Goal: Task Accomplishment & Management: Use online tool/utility

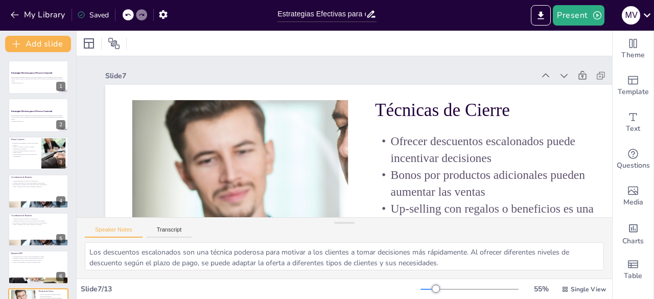
scroll to position [130, 0]
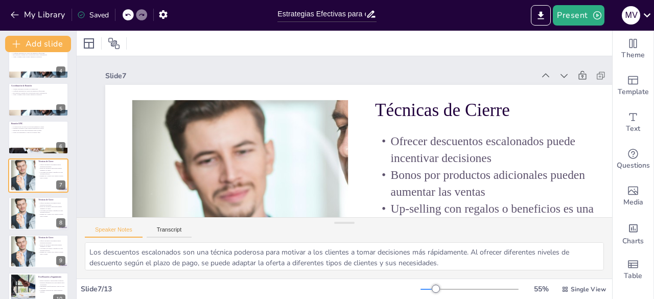
drag, startPoint x: 602, startPoint y: 88, endPoint x: 601, endPoint y: 114, distance: 25.1
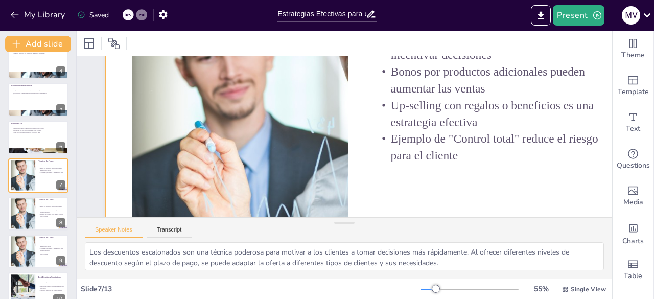
scroll to position [77, 0]
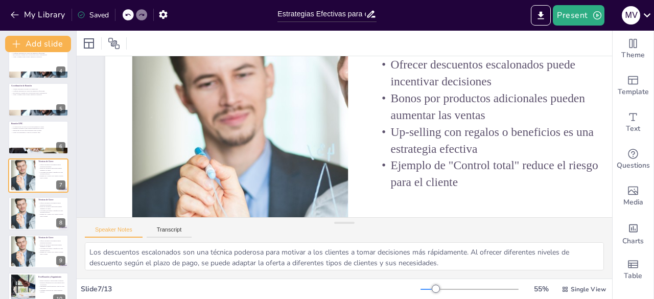
click at [40, 82] on div "Estrategias Efectivas para el Proceso Comercial Esta presentación aborda estrat…" at bounding box center [38, 175] width 76 height 490
click at [46, 105] on div at bounding box center [38, 99] width 61 height 35
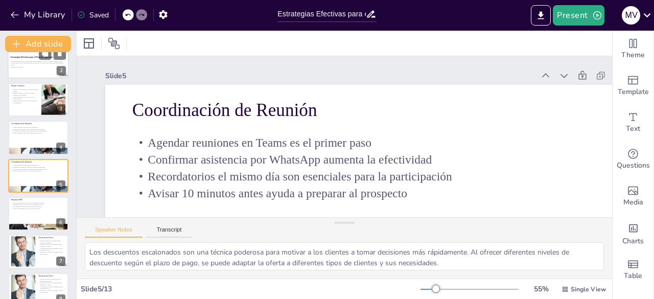
scroll to position [0, 0]
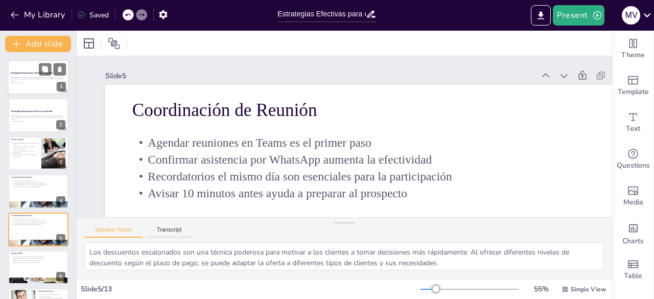
click at [36, 69] on div at bounding box center [38, 77] width 61 height 35
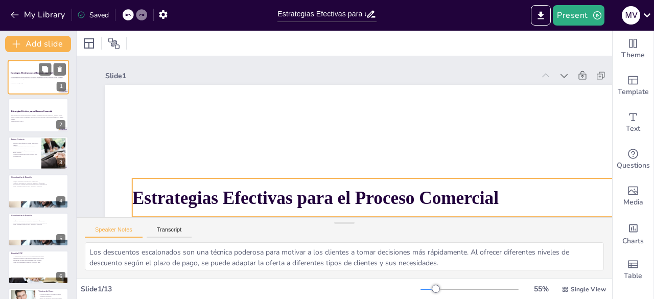
click at [25, 73] on strong "Estrategias Efectivas para el Proceso Comercial" at bounding box center [32, 73] width 42 height 2
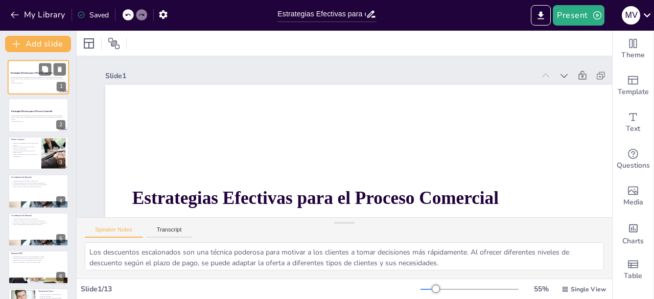
scroll to position [100, 0]
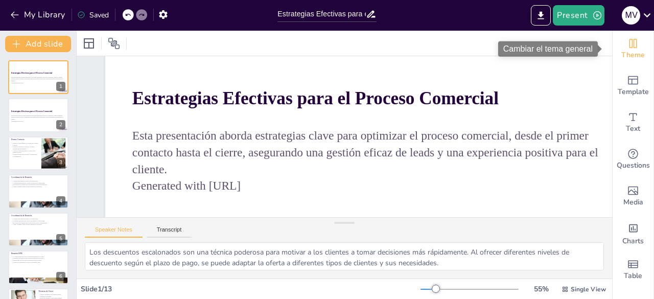
click at [627, 42] on icon "Change the overall theme" at bounding box center [633, 43] width 12 height 12
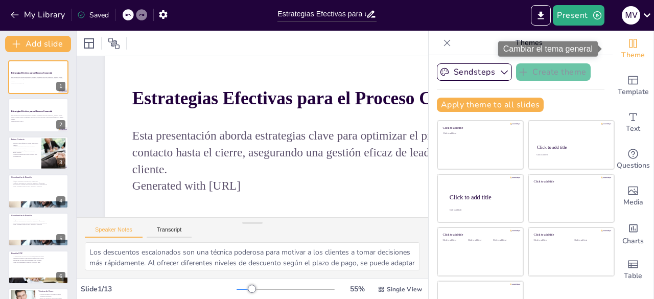
click at [624, 42] on div "Theme" at bounding box center [633, 49] width 41 height 37
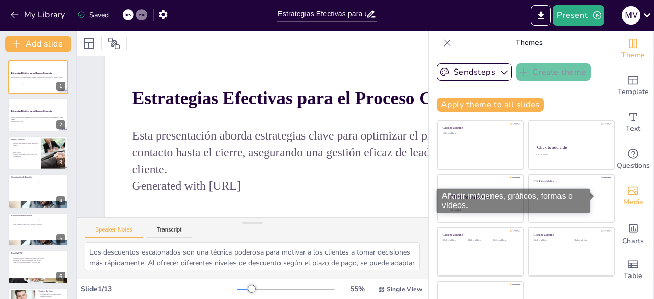
click at [628, 194] on icon "Add images, graphics, shapes or video" at bounding box center [633, 191] width 10 height 9
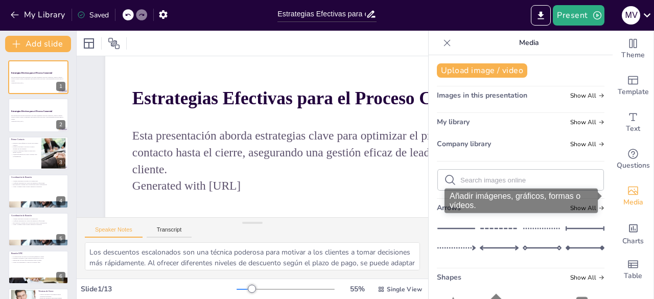
drag, startPoint x: 605, startPoint y: 154, endPoint x: 608, endPoint y: 202, distance: 48.2
click at [613, 202] on div "Theme Template Text Questions Media Charts Table" at bounding box center [633, 160] width 41 height 258
click at [613, 200] on div "Media" at bounding box center [633, 196] width 41 height 37
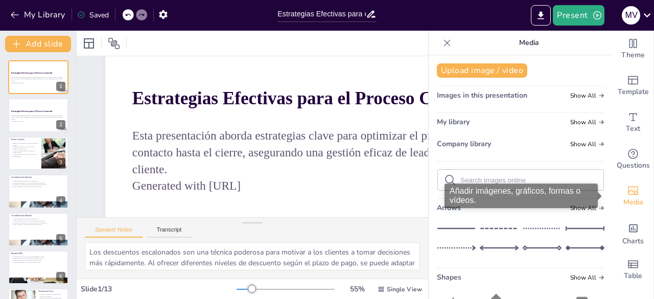
click at [601, 208] on div "Añadir imágenes, gráficos, formas o vídeos." at bounding box center [525, 196] width 161 height 25
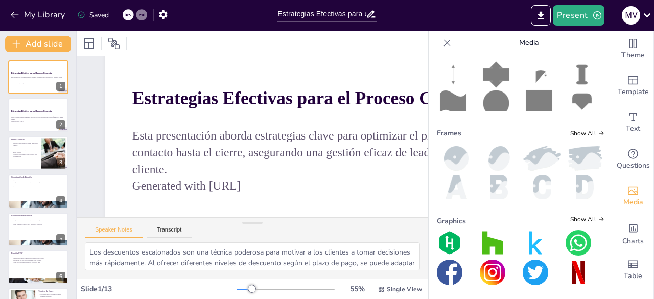
scroll to position [0, 0]
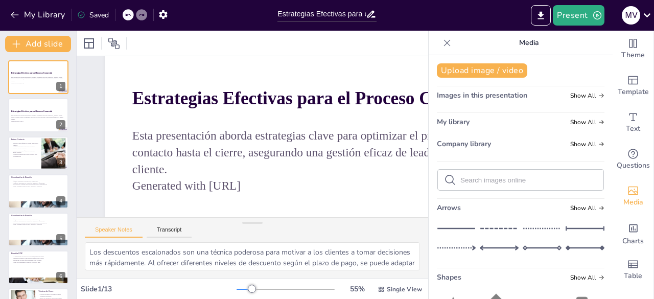
click at [444, 42] on icon at bounding box center [447, 42] width 7 height 7
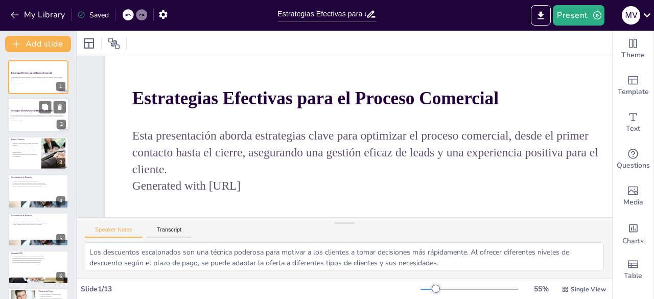
click at [32, 118] on p "Esta presentación aborda estrategias clave para optimizar el proceso comercial,…" at bounding box center [38, 117] width 55 height 6
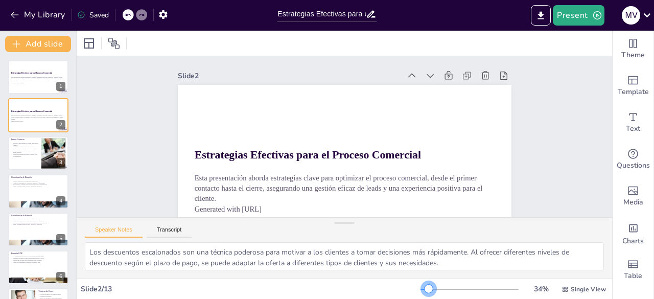
click at [422, 289] on div at bounding box center [470, 289] width 98 height 8
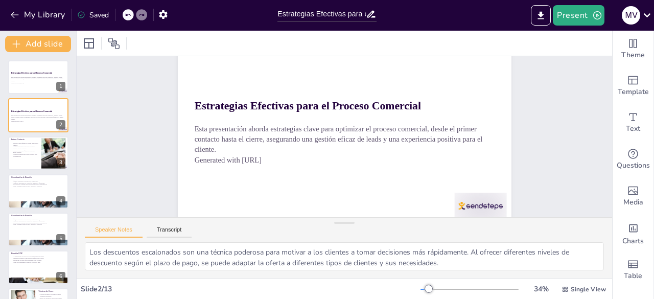
scroll to position [63, 0]
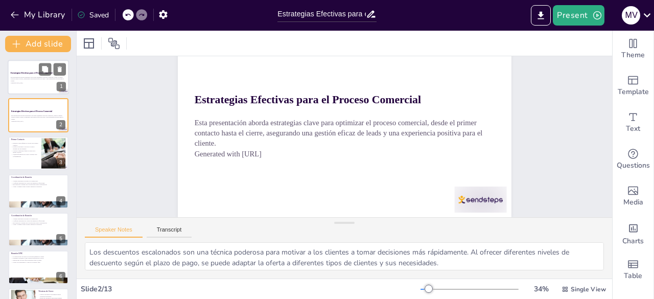
click at [23, 76] on div "Esta presentación aborda estrategias clave para optimizar el proceso comercial,…" at bounding box center [38, 80] width 55 height 9
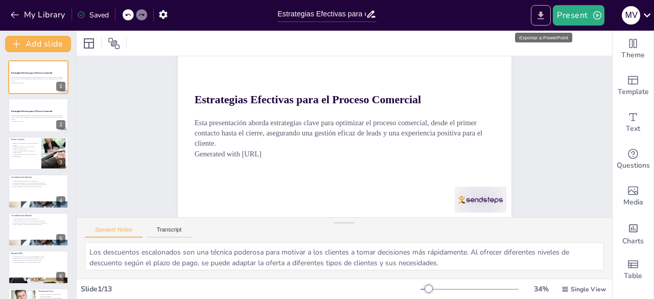
click at [543, 18] on icon "Export to PowerPoint" at bounding box center [541, 15] width 6 height 8
click at [543, 15] on icon "Export to PowerPoint" at bounding box center [541, 15] width 6 height 8
click at [546, 35] on font "Exportar a PowerPoint" at bounding box center [543, 38] width 49 height 6
click at [546, 39] on font "Exportar a PowerPoint" at bounding box center [543, 38] width 49 height 6
click at [539, 9] on button "Export to PowerPoint" at bounding box center [541, 15] width 20 height 20
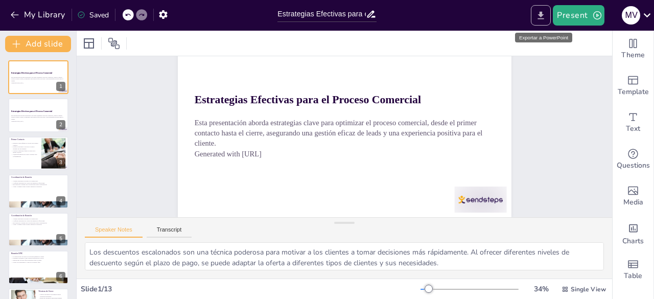
click at [542, 14] on icon "Export to PowerPoint" at bounding box center [541, 15] width 6 height 8
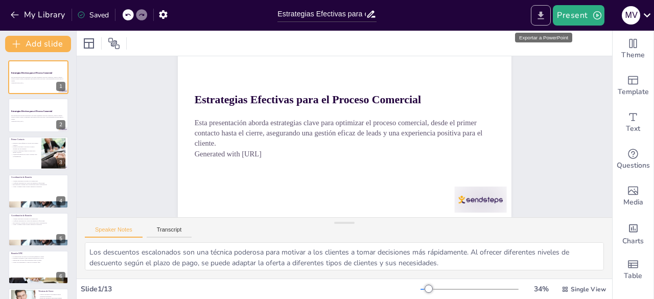
click at [544, 14] on icon "Export to PowerPoint" at bounding box center [541, 15] width 6 height 8
click at [544, 15] on icon "Export to PowerPoint" at bounding box center [541, 15] width 6 height 8
click at [122, 126] on div "Slide 1 Estrategias Efectivas para el Proceso Comercial Esta presentación abord…" at bounding box center [345, 109] width 536 height 216
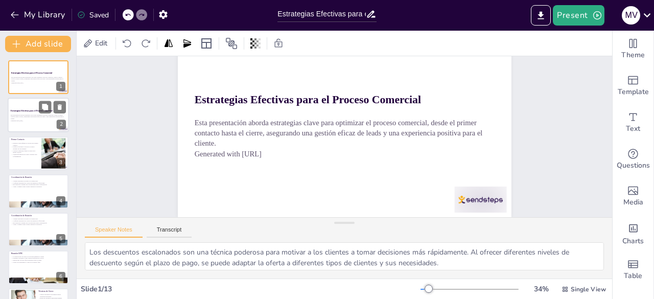
click at [39, 124] on div at bounding box center [38, 115] width 61 height 35
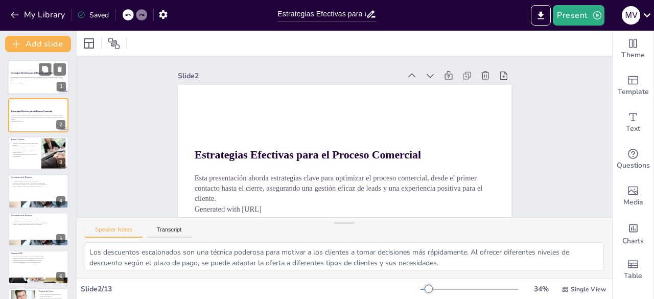
click at [30, 81] on p "Esta presentación aborda estrategias clave para optimizar el proceso comercial,…" at bounding box center [38, 79] width 55 height 6
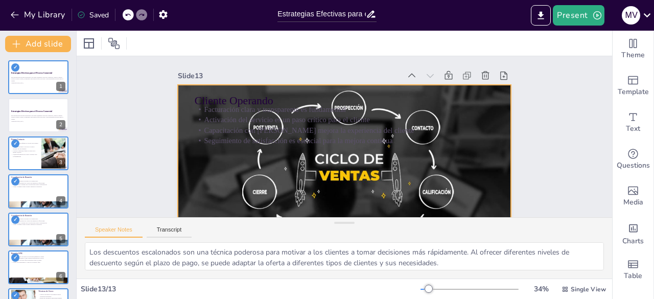
scroll to position [42, 0]
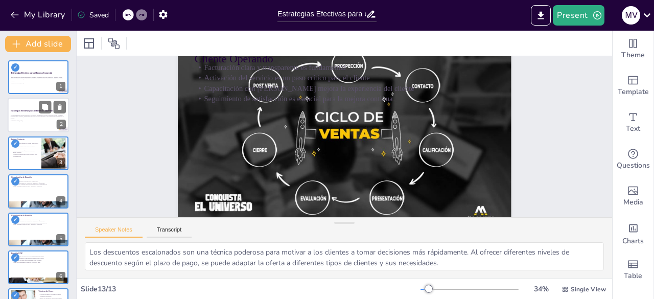
click at [29, 116] on p "Esta presentación aborda estrategias clave para optimizar el proceso comercial,…" at bounding box center [38, 117] width 55 height 6
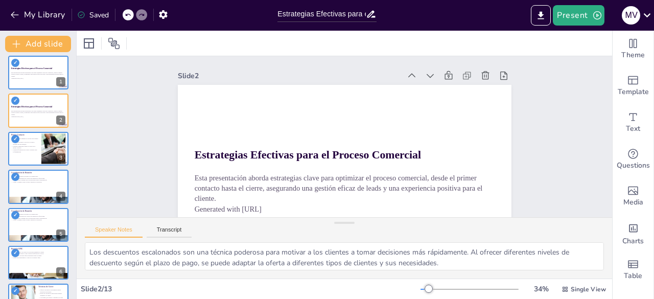
scroll to position [0, 0]
